Goal: Find specific page/section: Find specific page/section

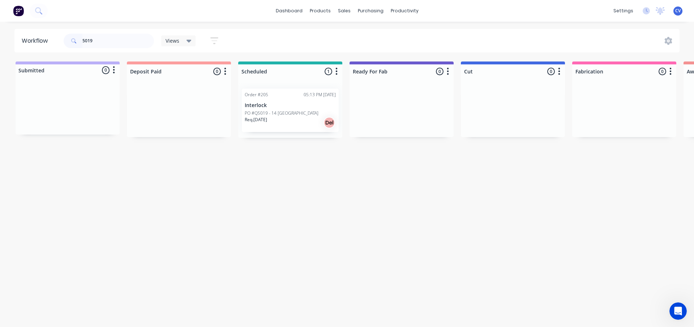
click at [51, 55] on div "Workflow 5019 Views Save new view None (Default) edit Production edit Show/Hide…" at bounding box center [347, 170] width 694 height 283
type input "cove"
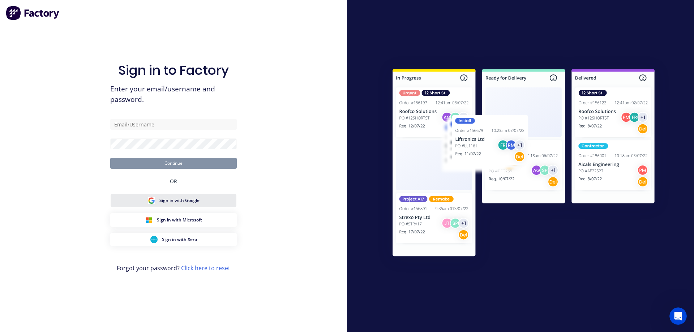
click at [184, 201] on span "Sign in with Google" at bounding box center [179, 200] width 40 height 7
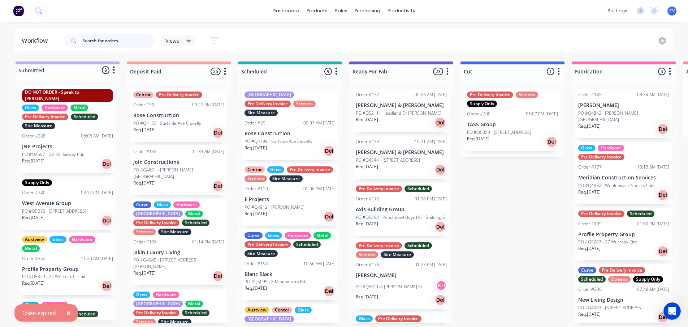
click at [98, 39] on input "text" at bounding box center [118, 41] width 72 height 14
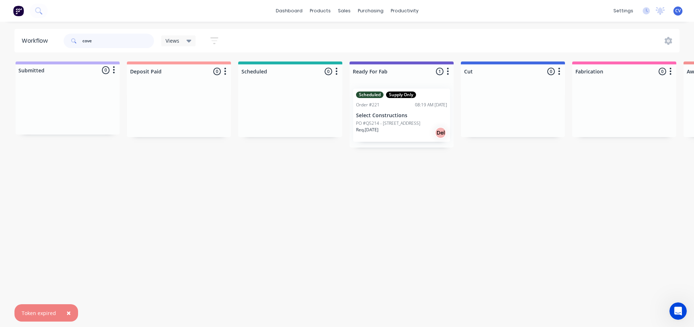
type input "cove"
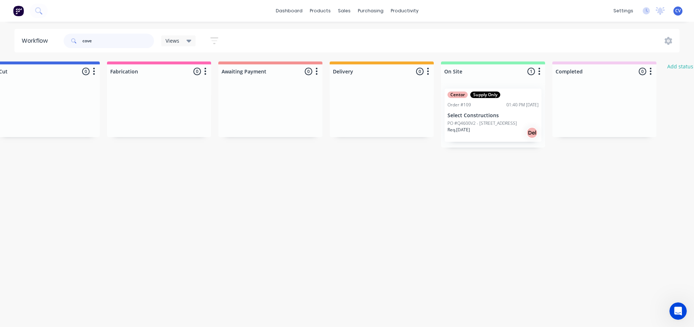
scroll to position [0, 487]
